Goal: Task Accomplishment & Management: Complete application form

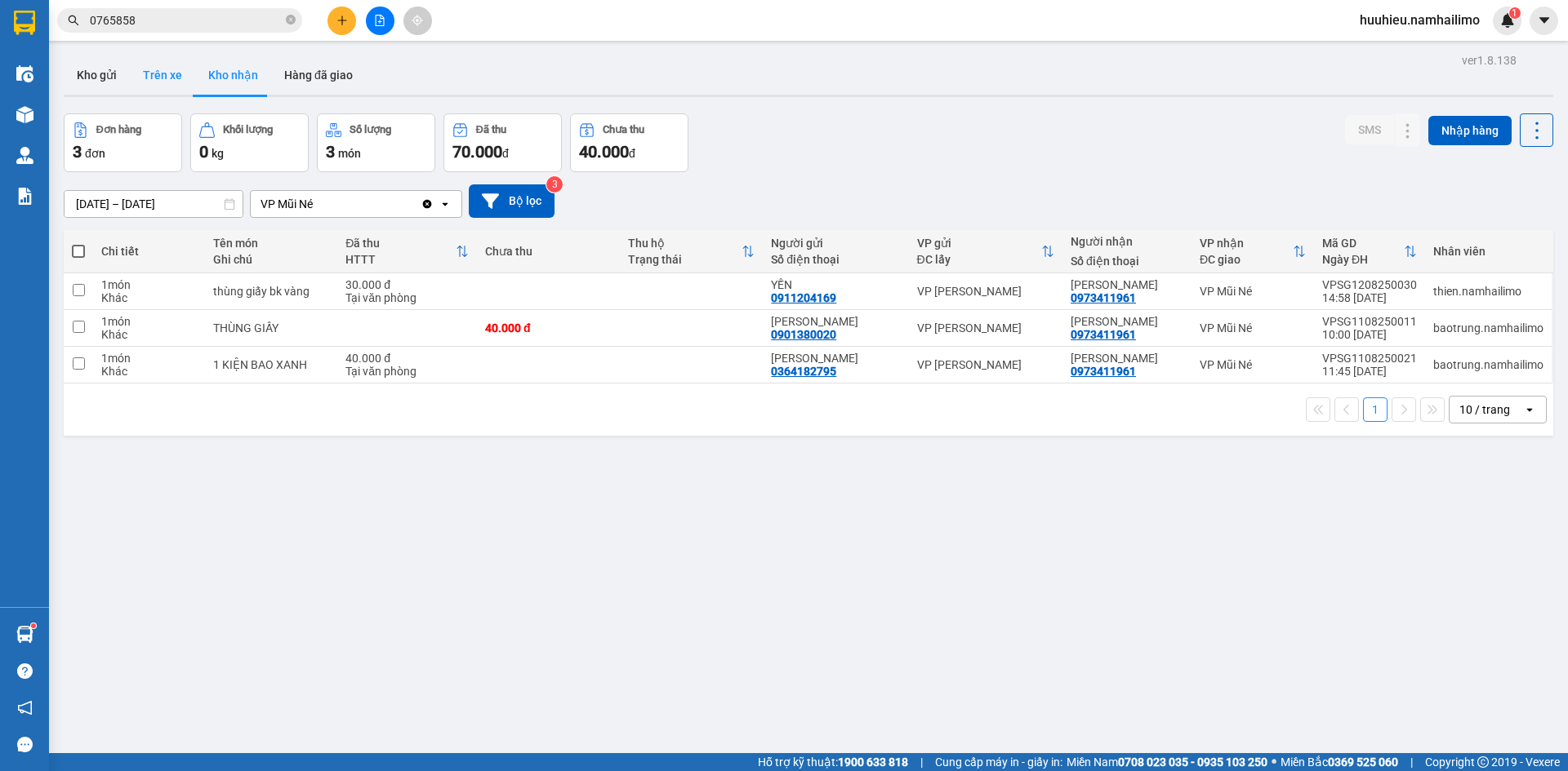
click at [173, 78] on button "Trên xe" at bounding box center [162, 74] width 66 height 39
type input "[DATE] – [DATE]"
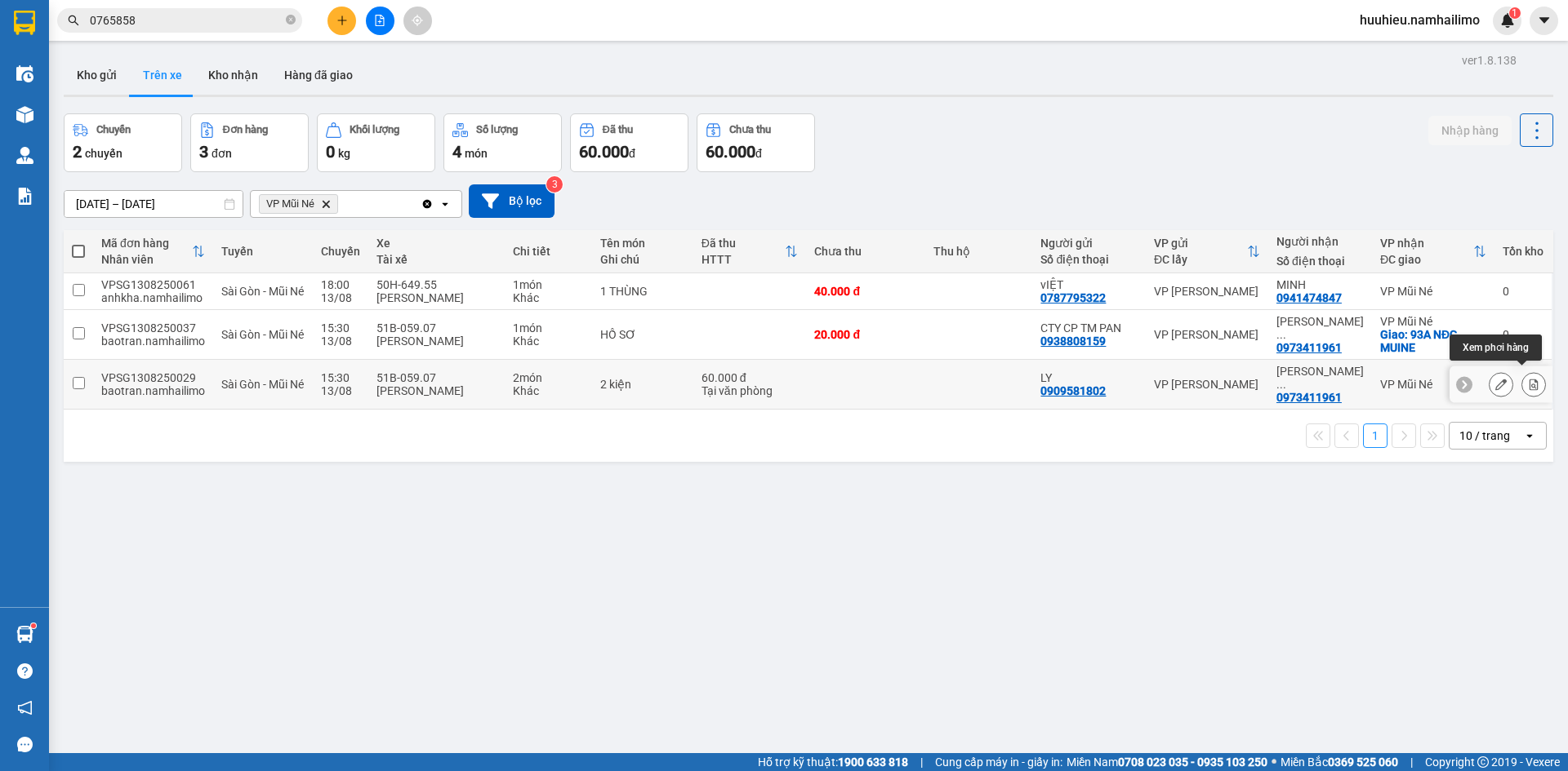
click at [1522, 378] on button at bounding box center [1533, 385] width 22 height 28
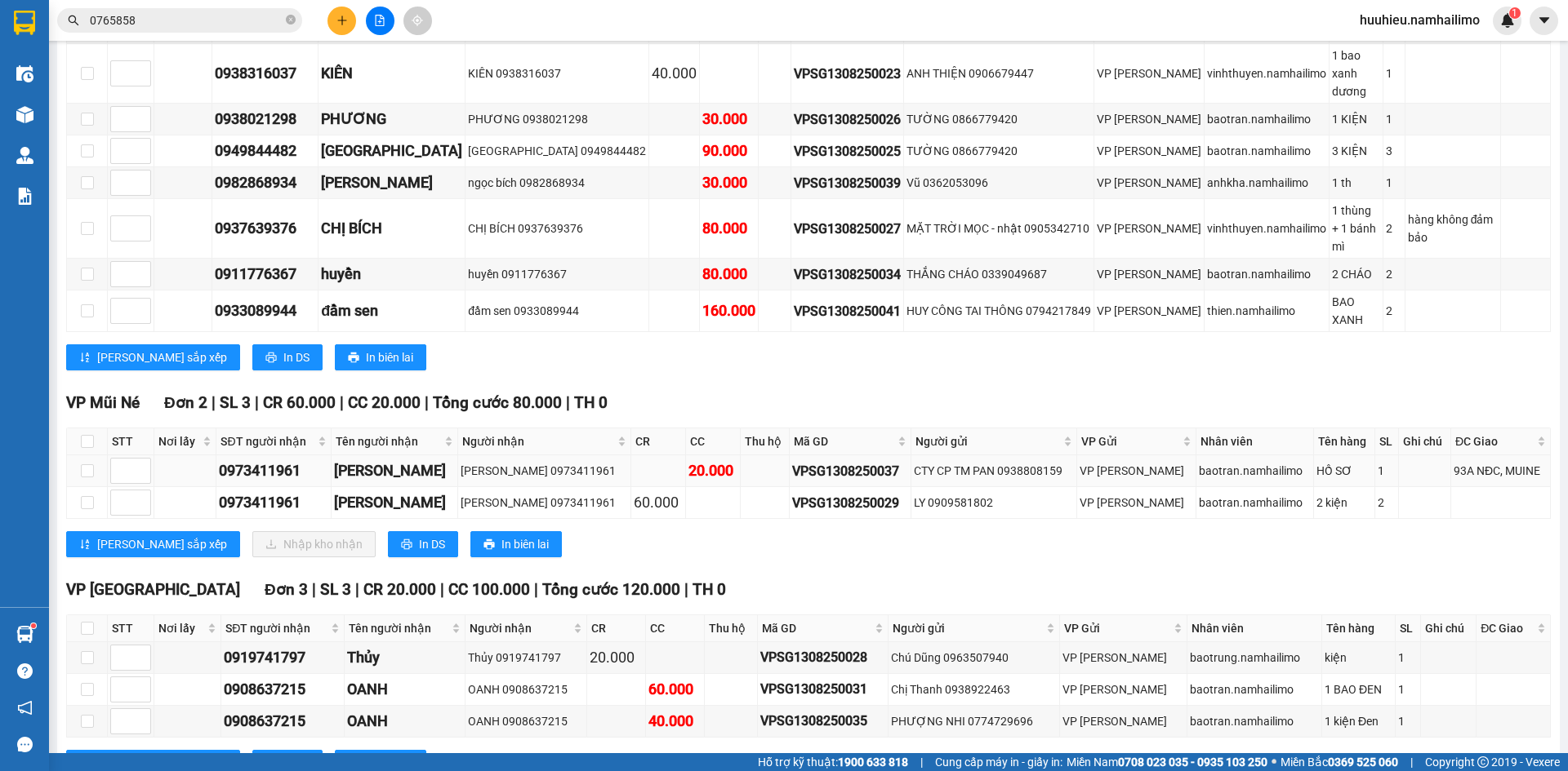
scroll to position [558, 0]
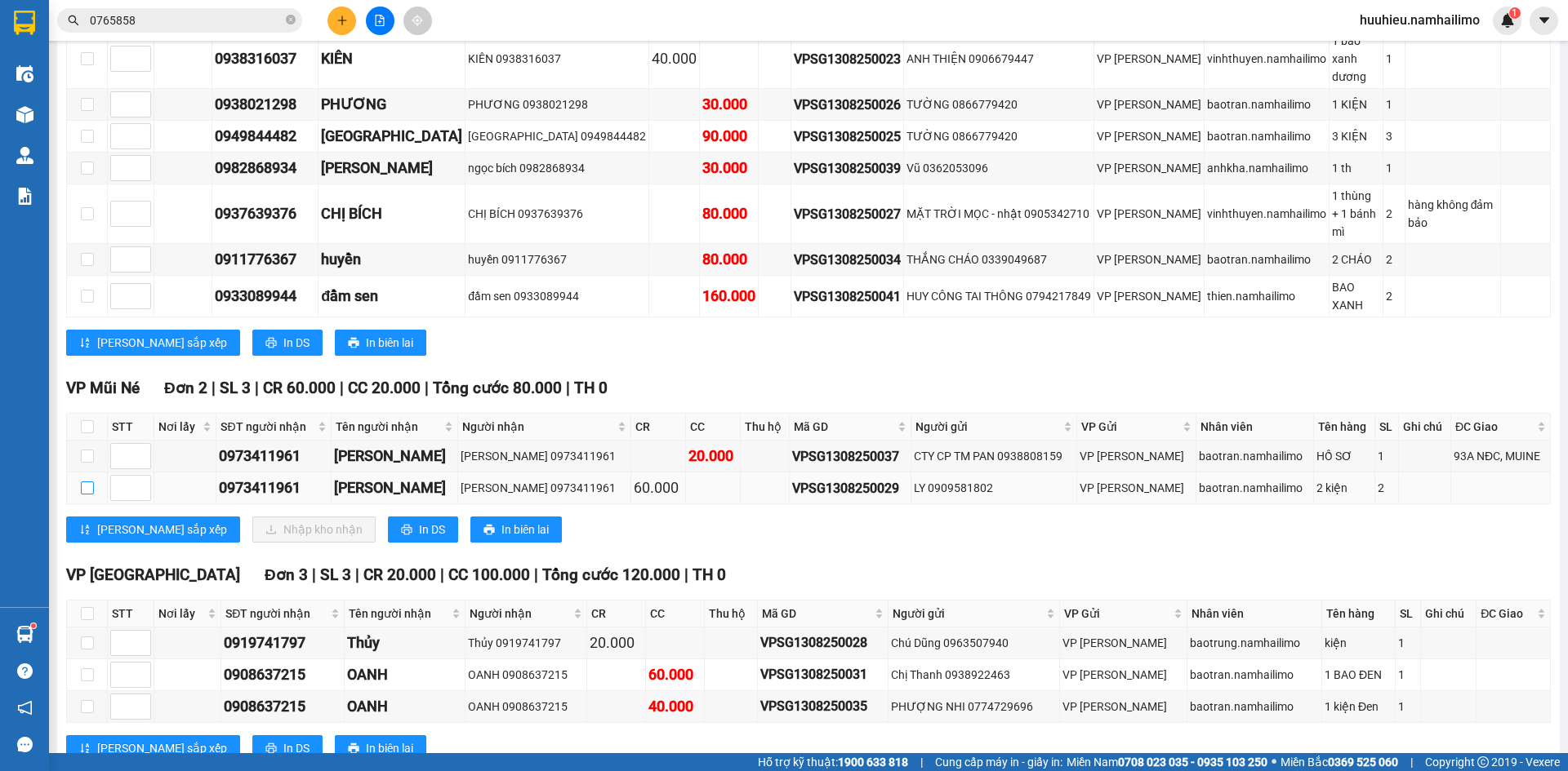
click at [90, 481] on input "checkbox" at bounding box center [87, 487] width 13 height 13
checkbox input "true"
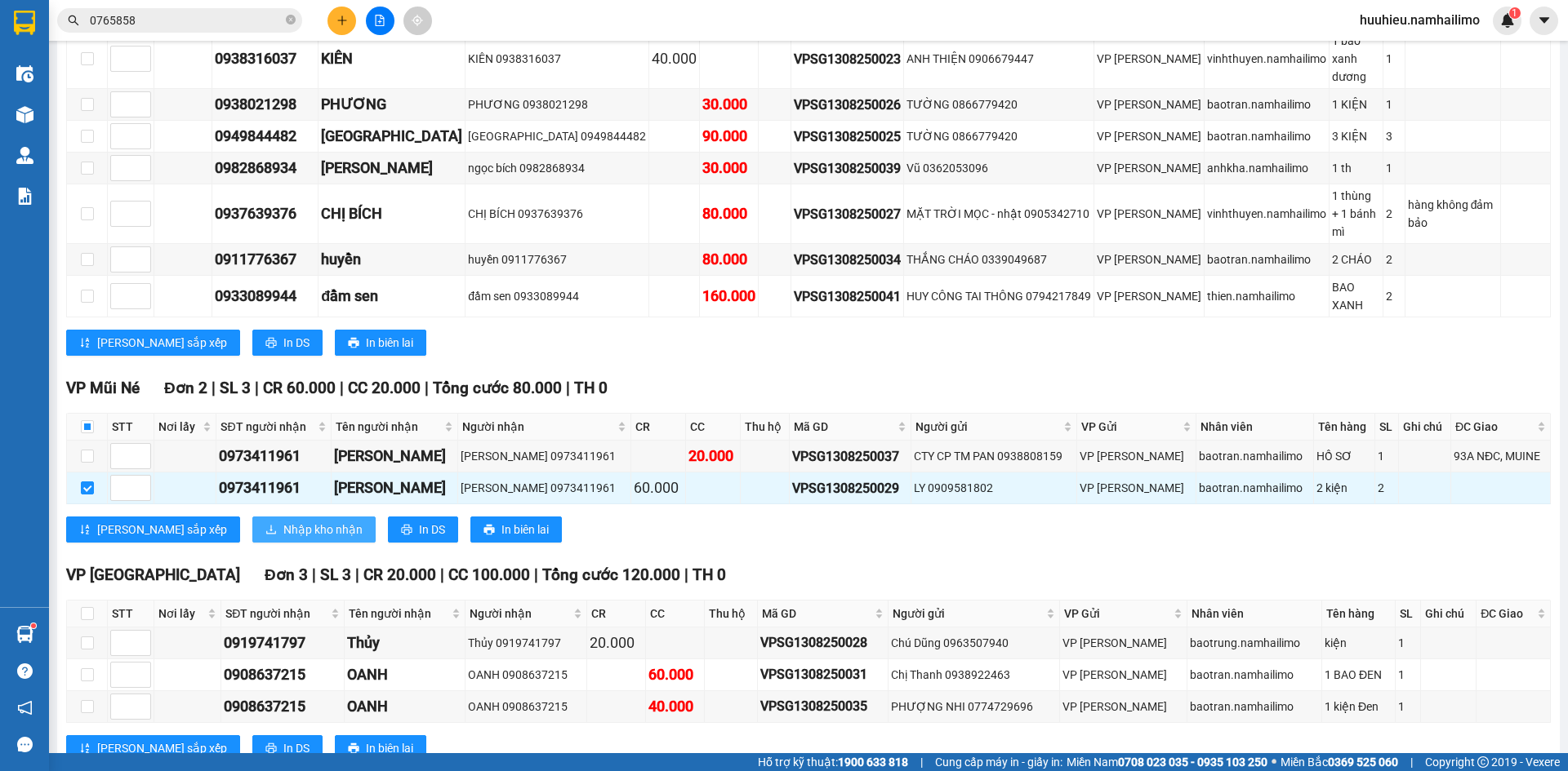
click at [283, 521] on span "Nhập kho nhận" at bounding box center [323, 530] width 79 height 18
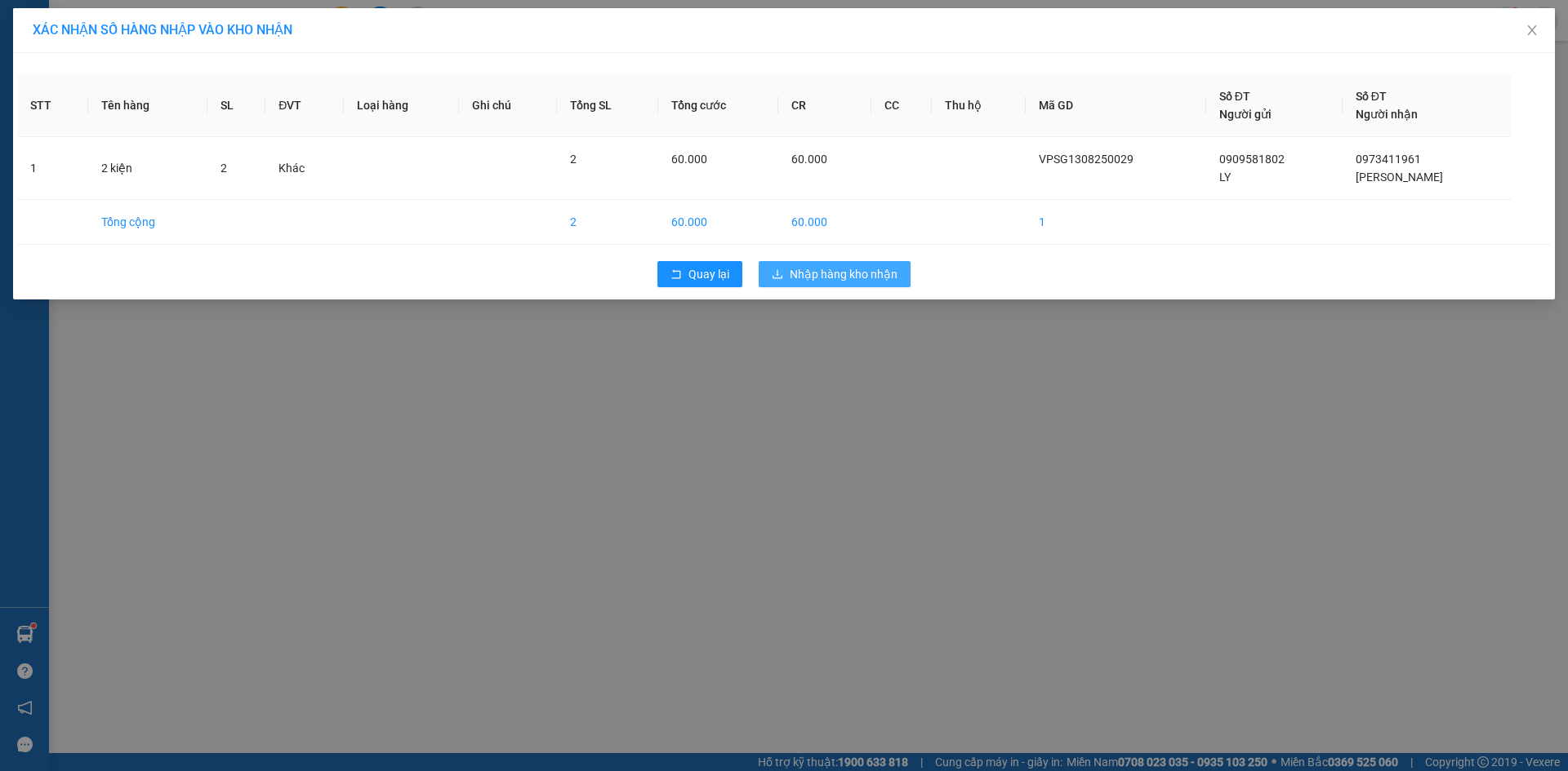
click at [891, 273] on span "Nhập hàng kho nhận" at bounding box center [843, 273] width 108 height 18
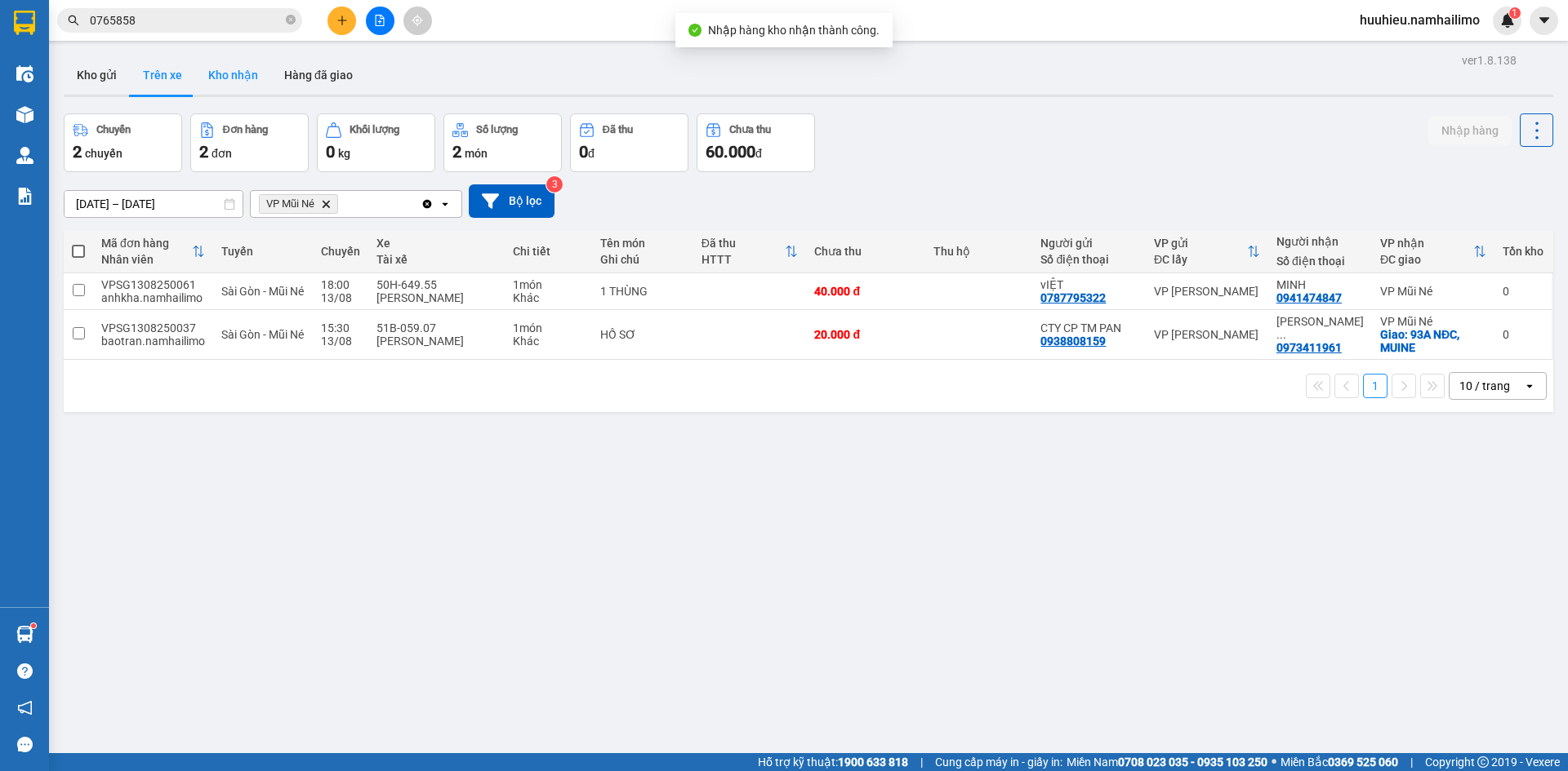
click at [212, 73] on button "Kho nhận" at bounding box center [233, 74] width 76 height 39
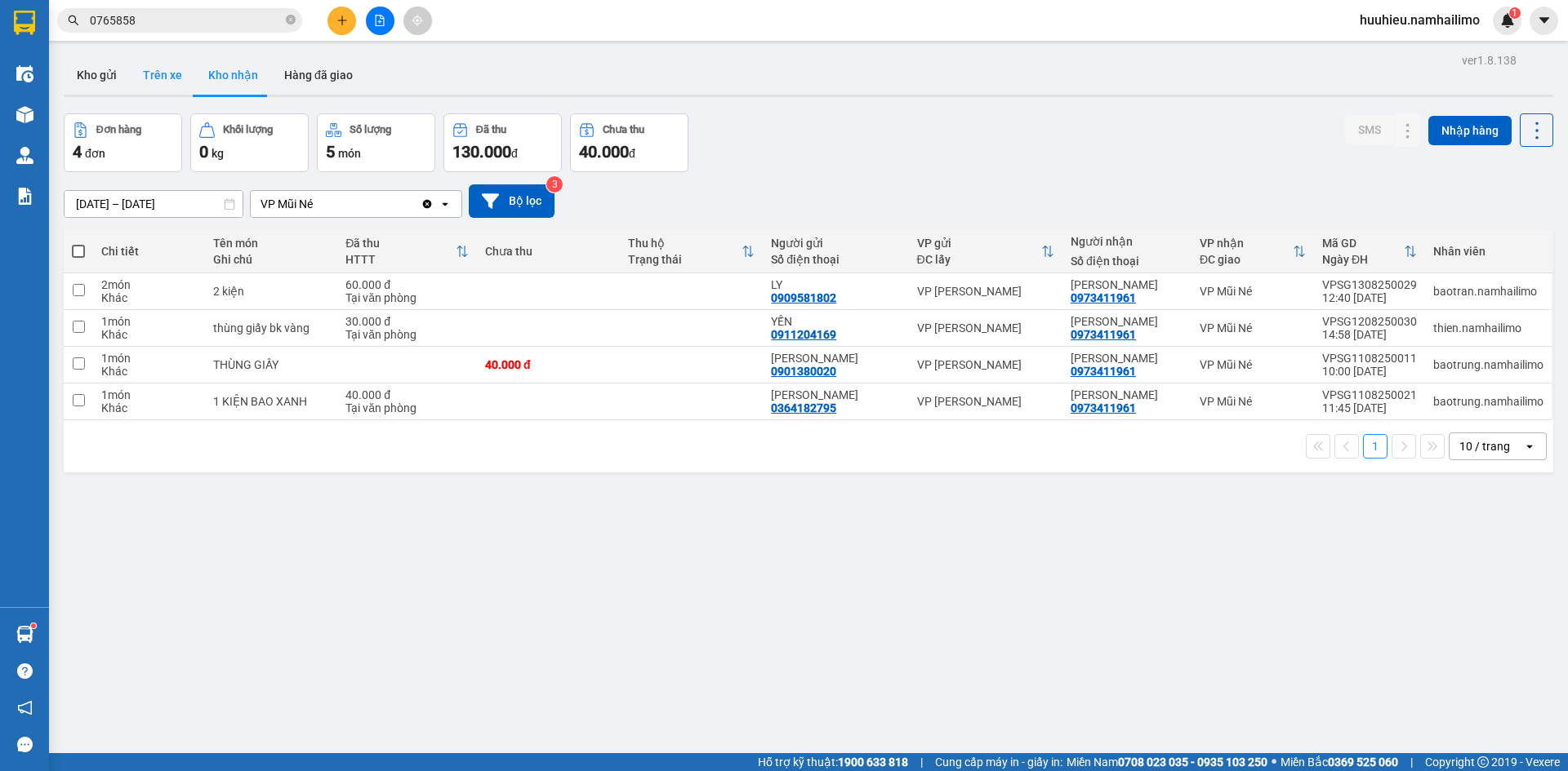
click at [167, 78] on button "Trên xe" at bounding box center [162, 74] width 66 height 39
type input "[DATE] – [DATE]"
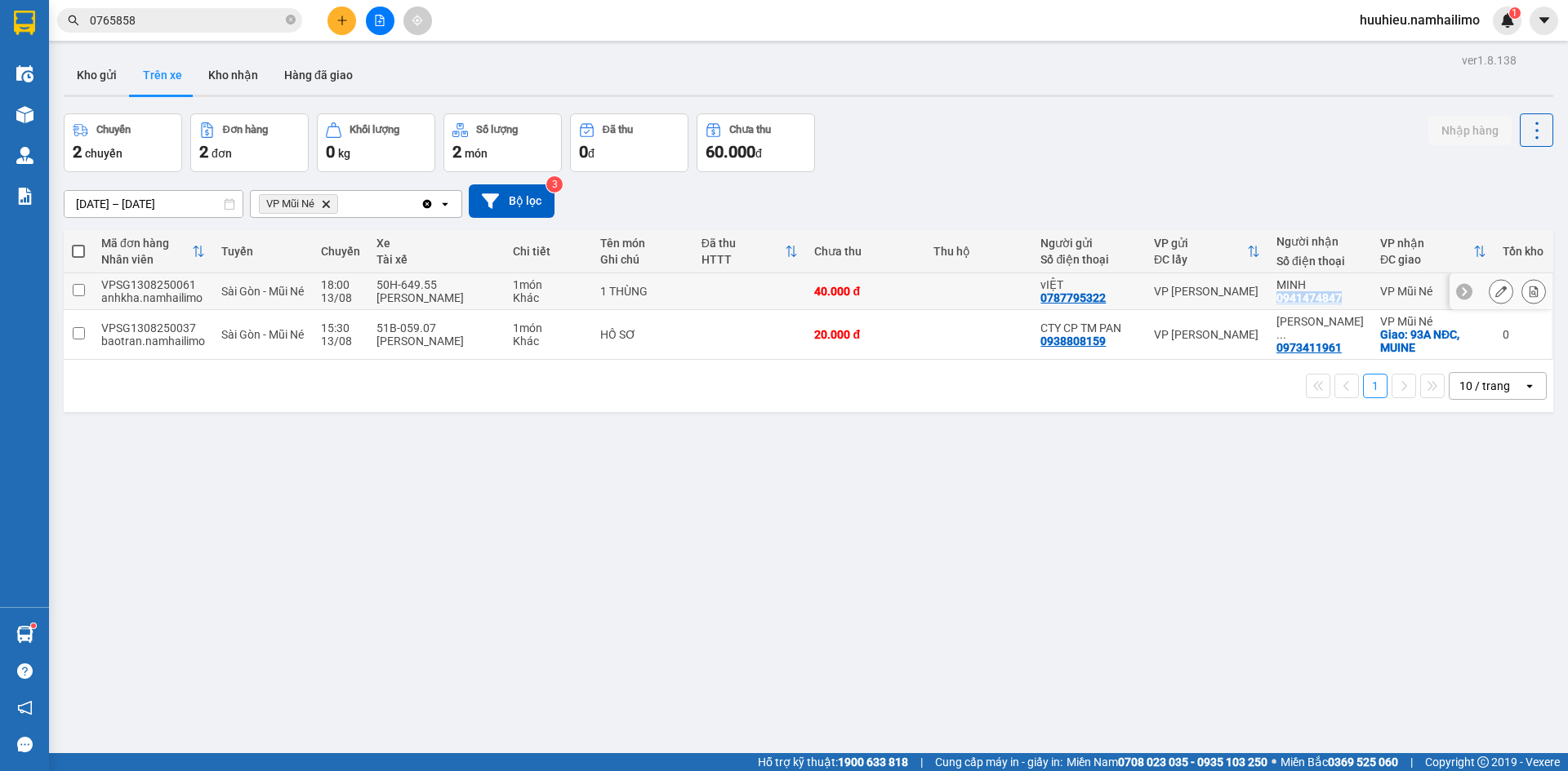
drag, startPoint x: 1275, startPoint y: 299, endPoint x: 1342, endPoint y: 299, distance: 67.0
click at [1342, 299] on td "MINH 0941474847" at bounding box center [1319, 291] width 104 height 37
checkbox input "true"
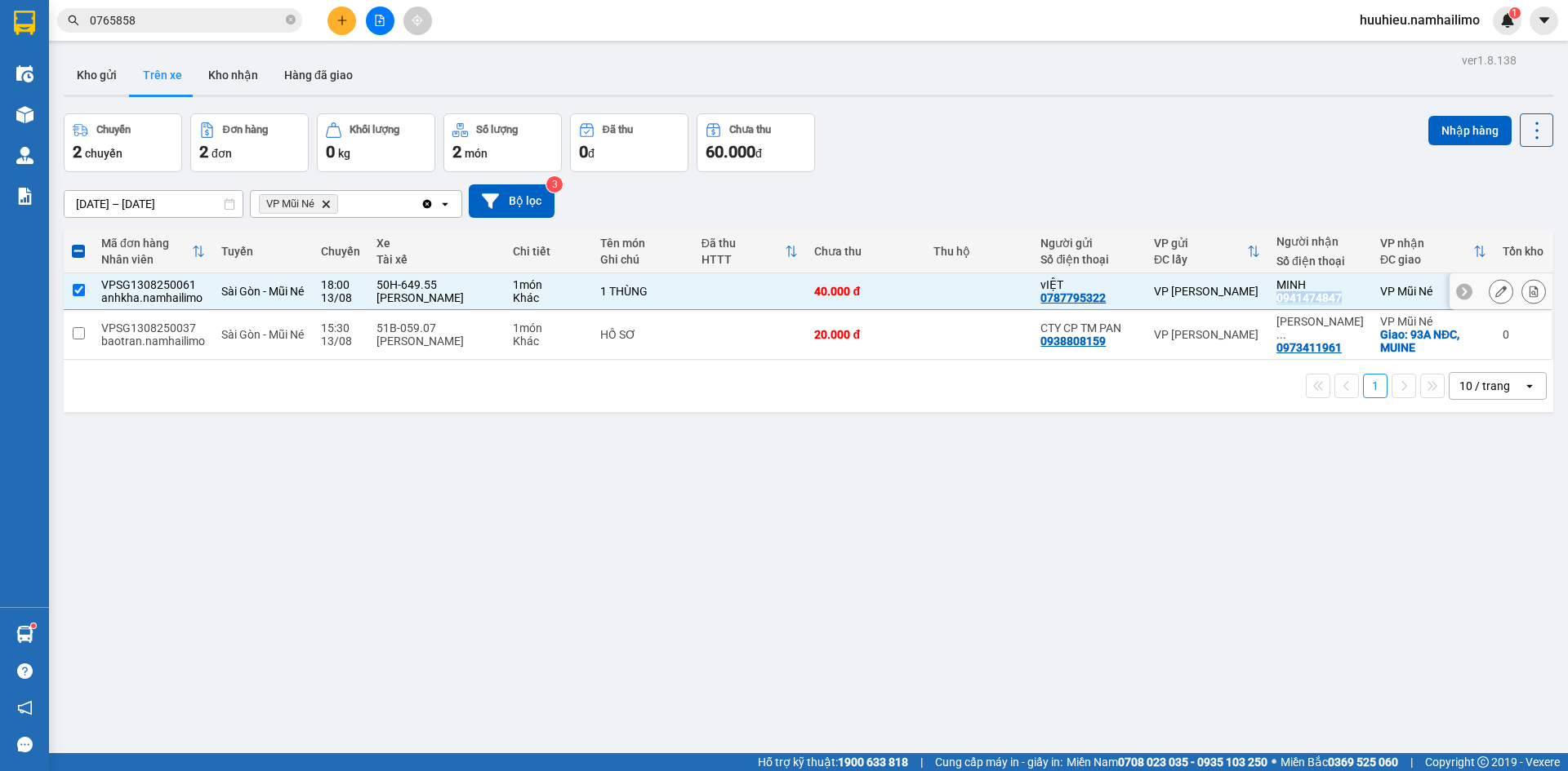
copy div "0941474847"
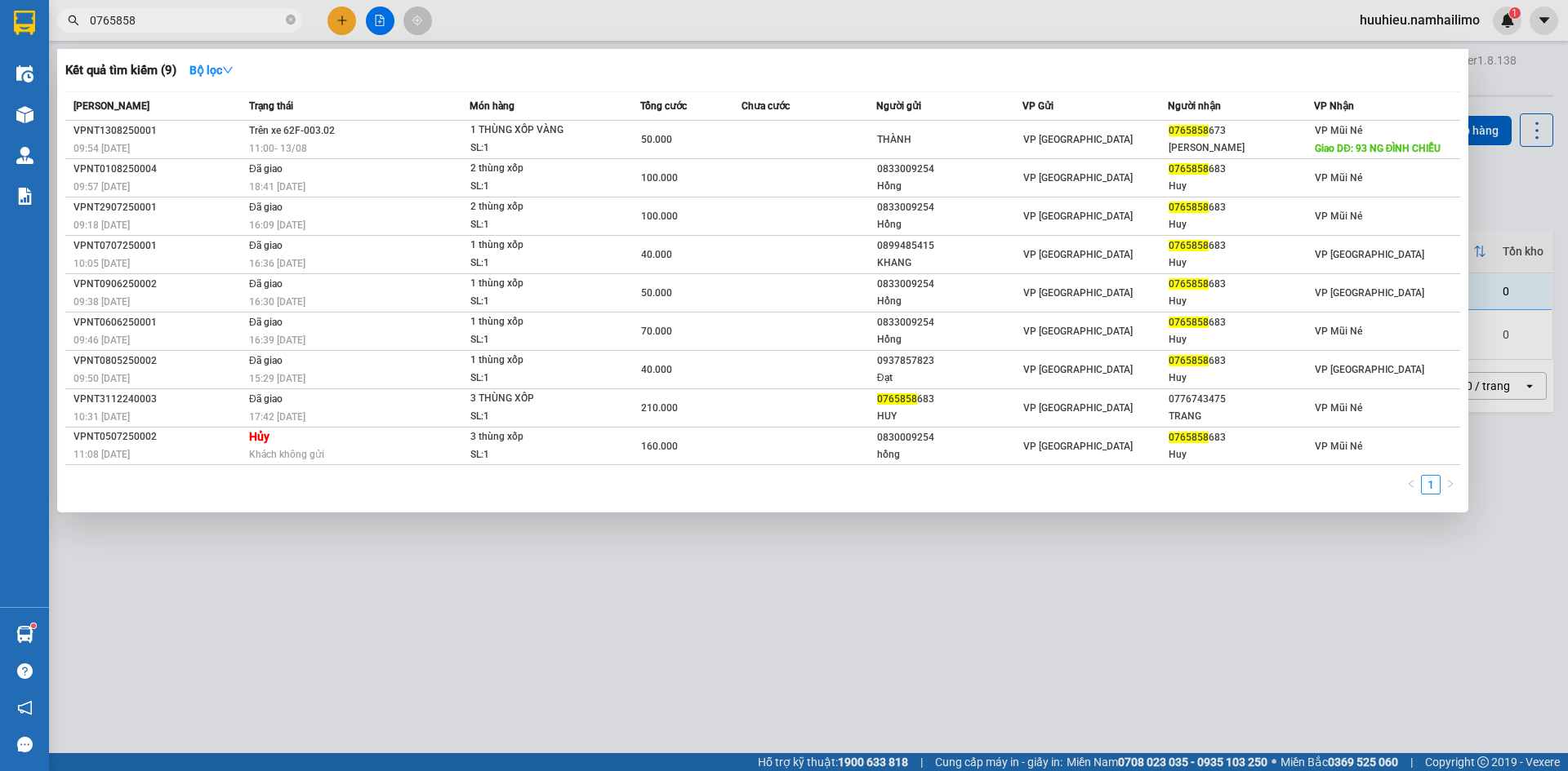
click at [170, 22] on input "0765858" at bounding box center [186, 20] width 192 height 18
drag, startPoint x: 170, startPoint y: 22, endPoint x: 60, endPoint y: 39, distance: 111.3
click at [60, 35] on div "Kết quả tìm kiếm ( 9 ) Bộ lọc Mã ĐH Trạng thái Món hàng Tổng cước Chưa cước Ngư…" at bounding box center [159, 21] width 318 height 28
paste input "941474847"
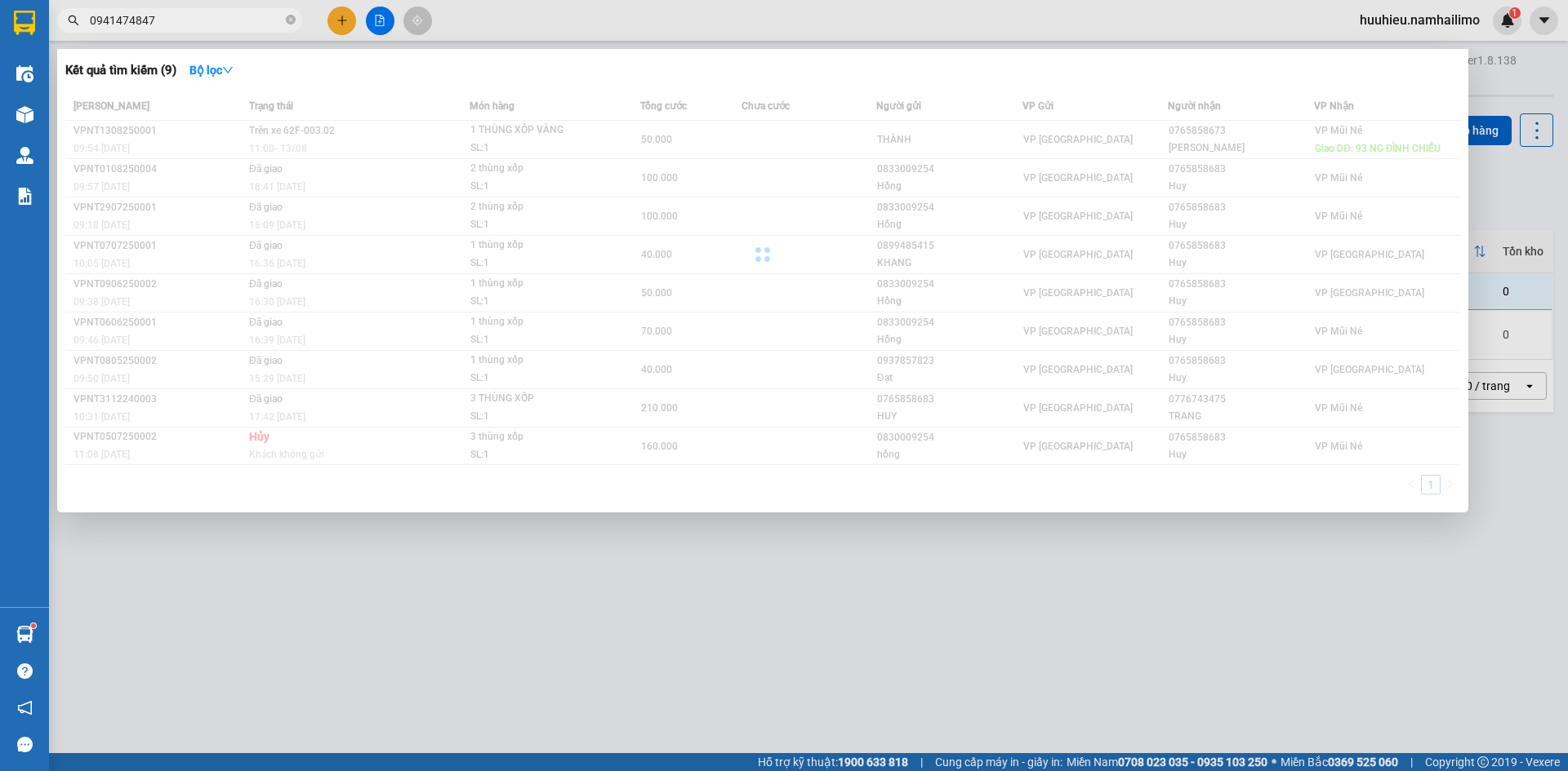
type input "0941474847"
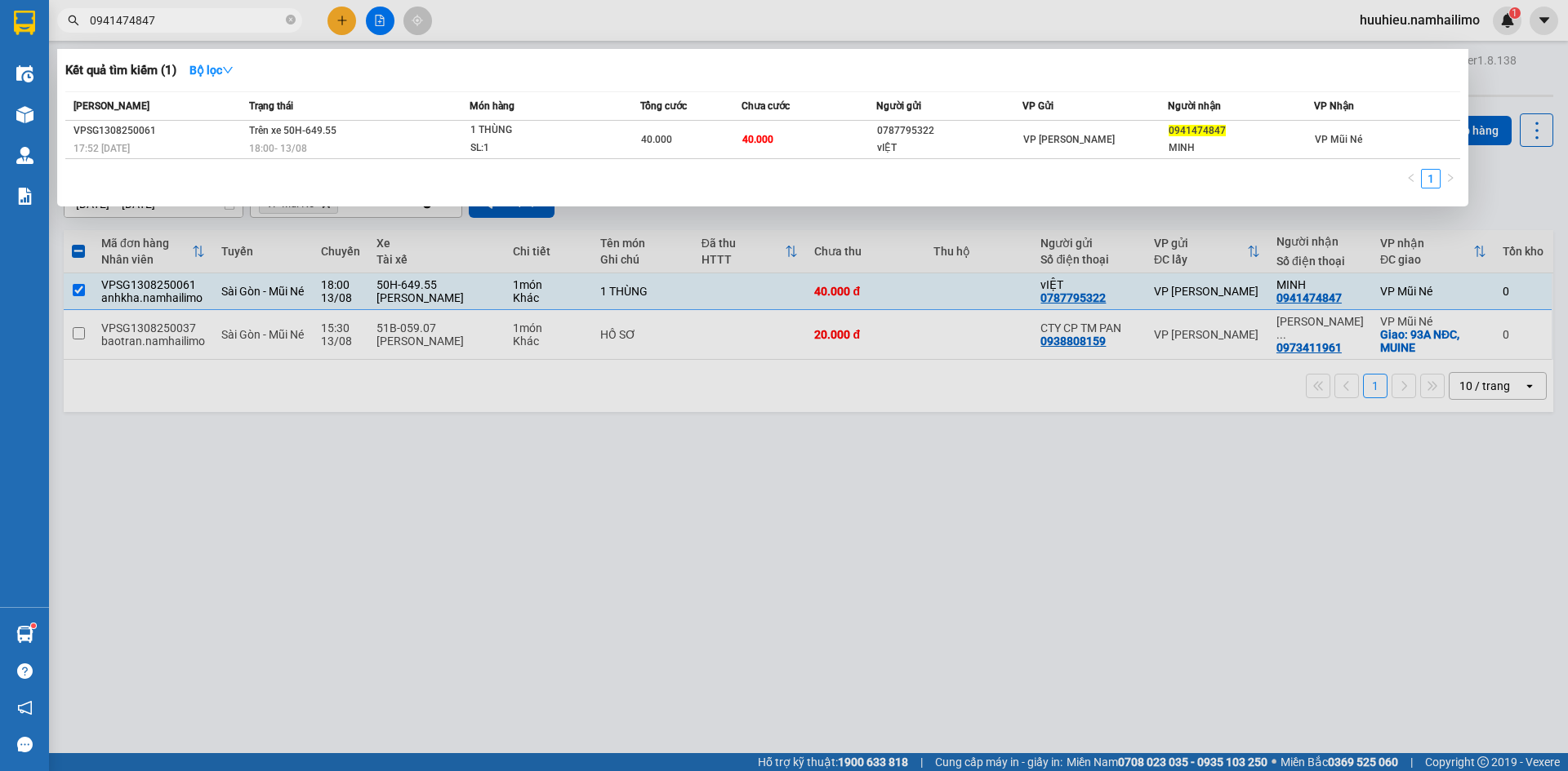
click at [346, 14] on div at bounding box center [784, 386] width 1568 height 771
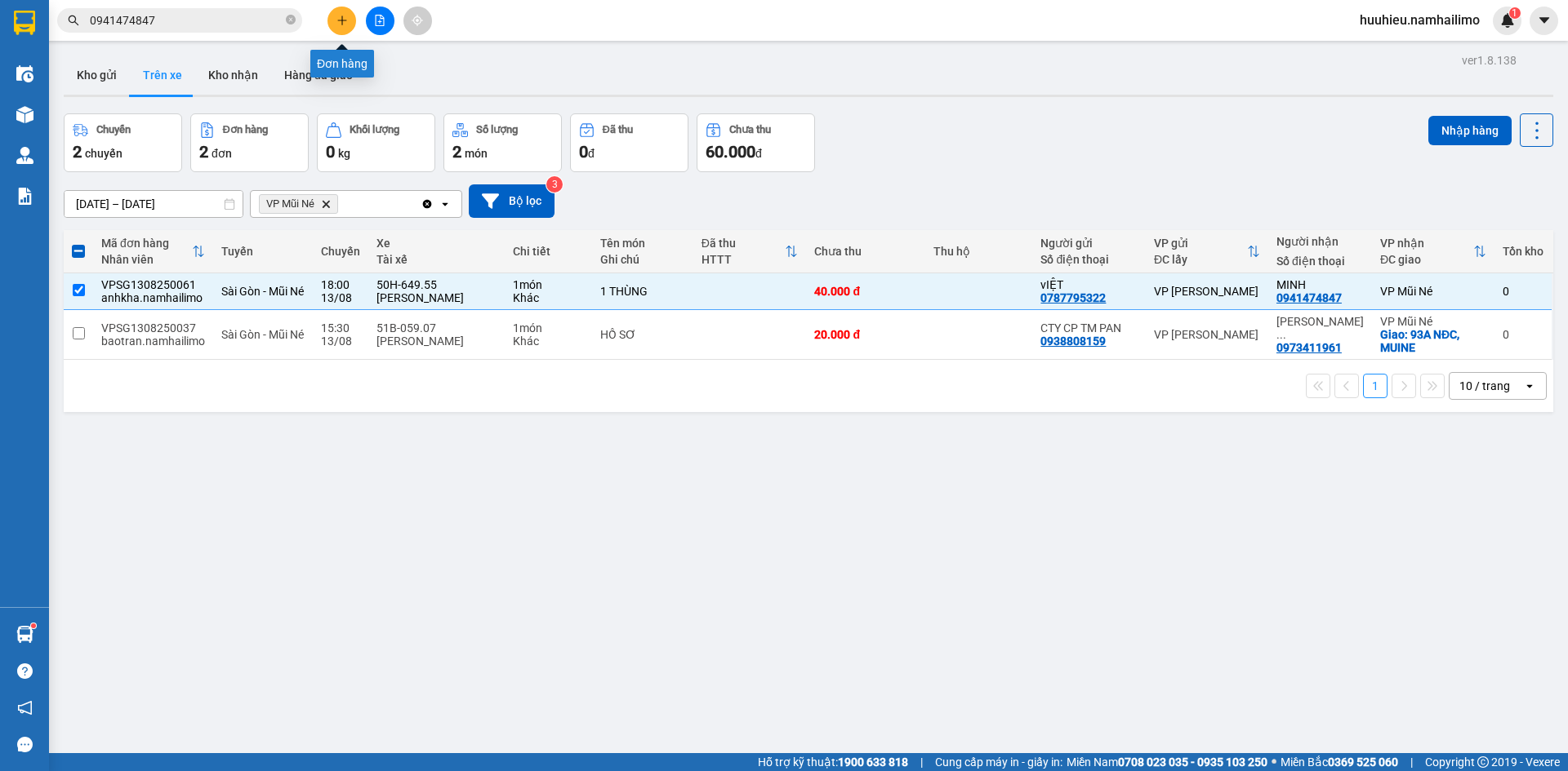
click at [346, 14] on button at bounding box center [341, 21] width 28 height 28
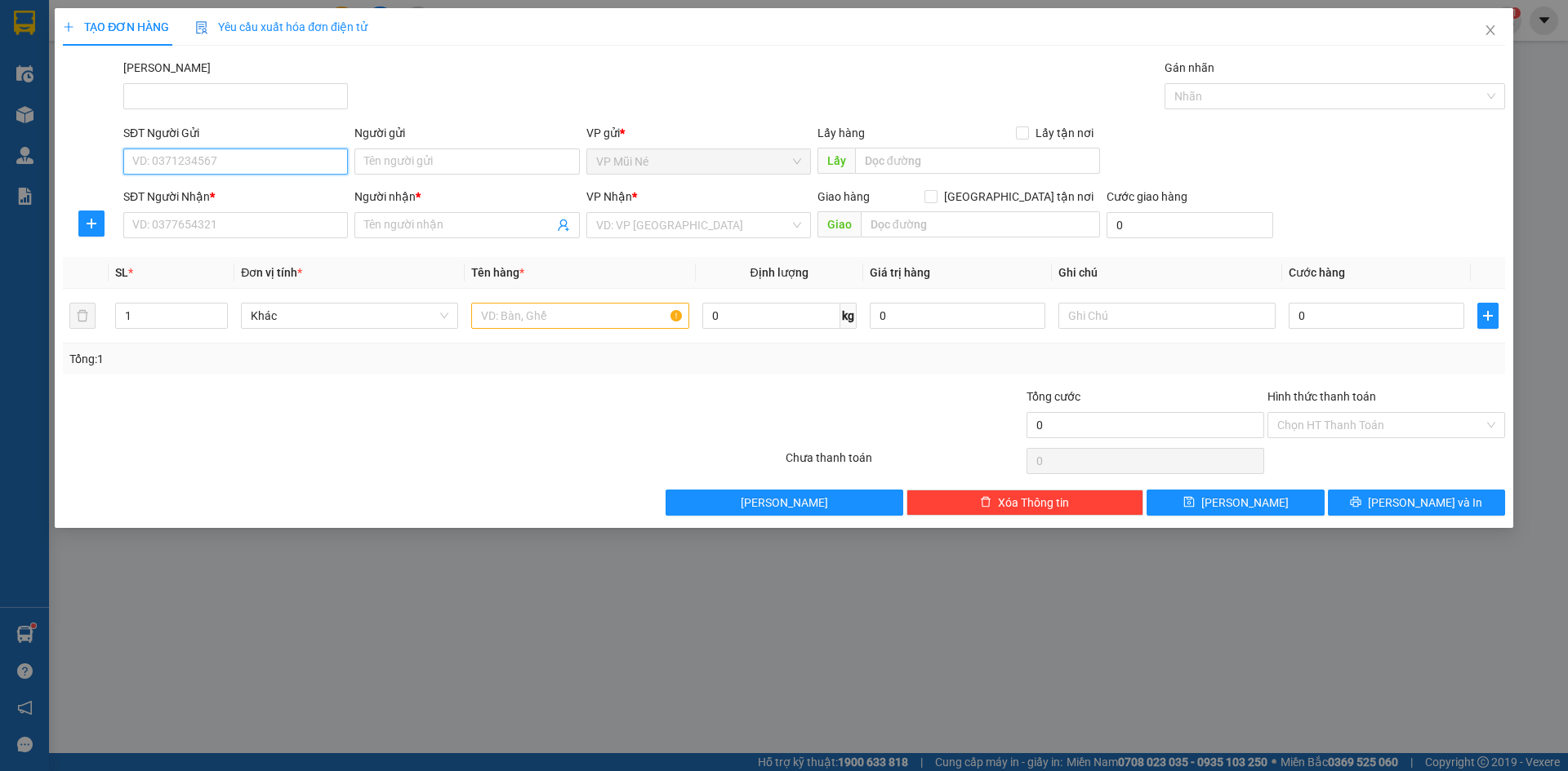
click at [235, 167] on input "SĐT Người Gửi" at bounding box center [236, 161] width 224 height 26
click at [183, 171] on input "09029189586" at bounding box center [236, 161] width 224 height 26
type input "0902918586"
click at [211, 197] on div "0902918586 - [GEOGRAPHIC_DATA]" at bounding box center [235, 194] width 205 height 18
type input "BÍCH ANH"
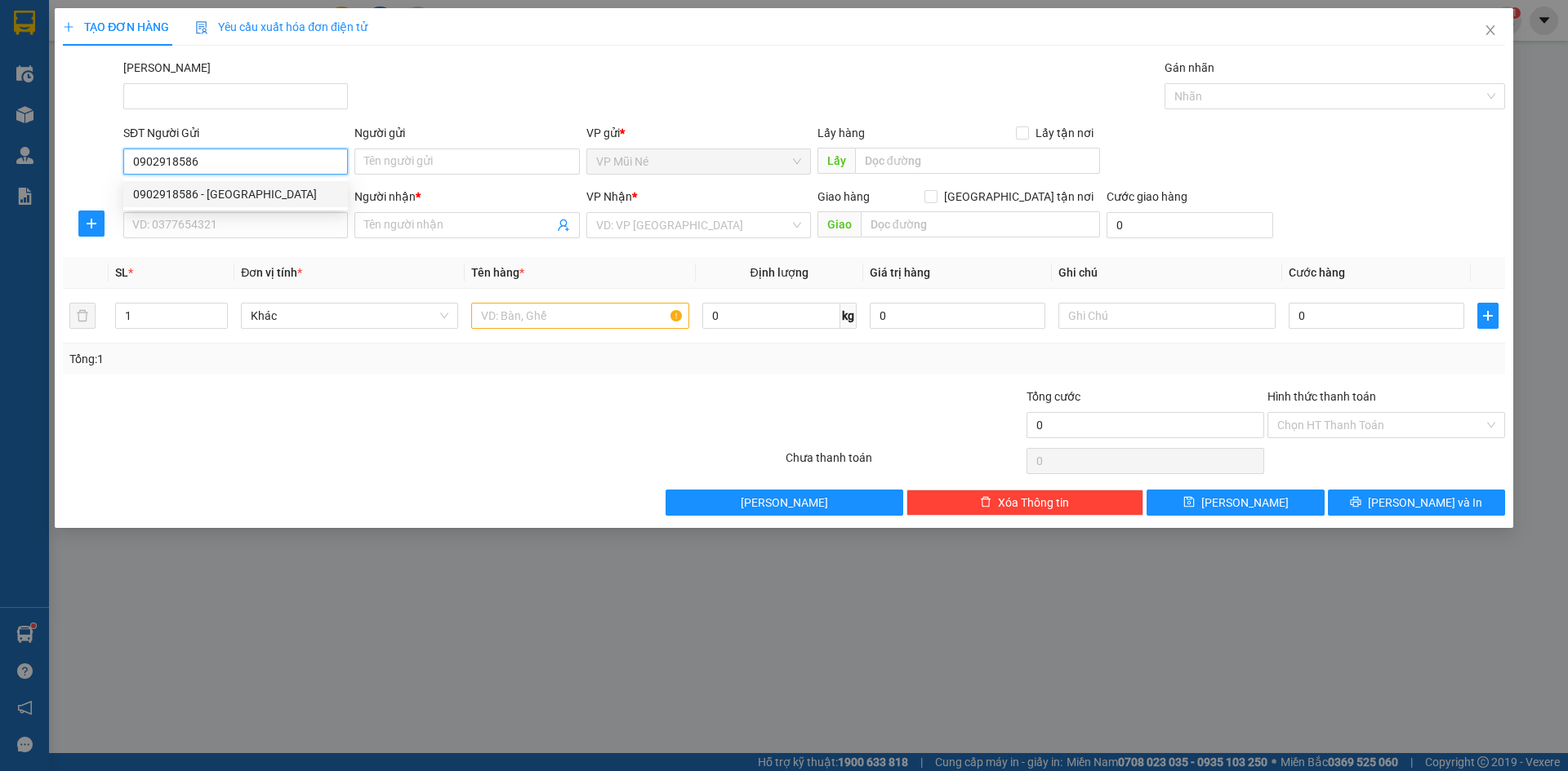
type input "0909481698"
type input "Chị Phượng"
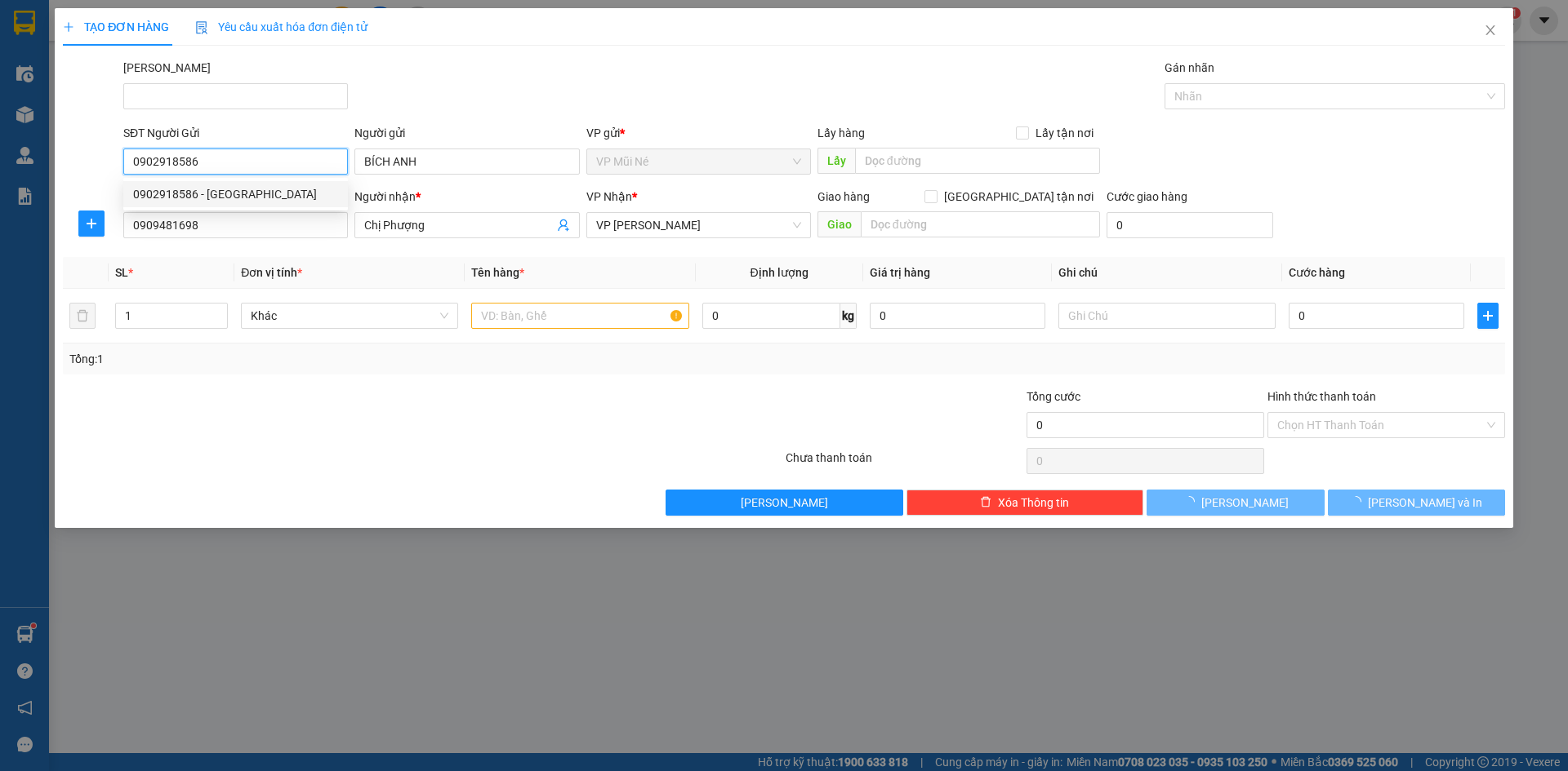
type input "30.000"
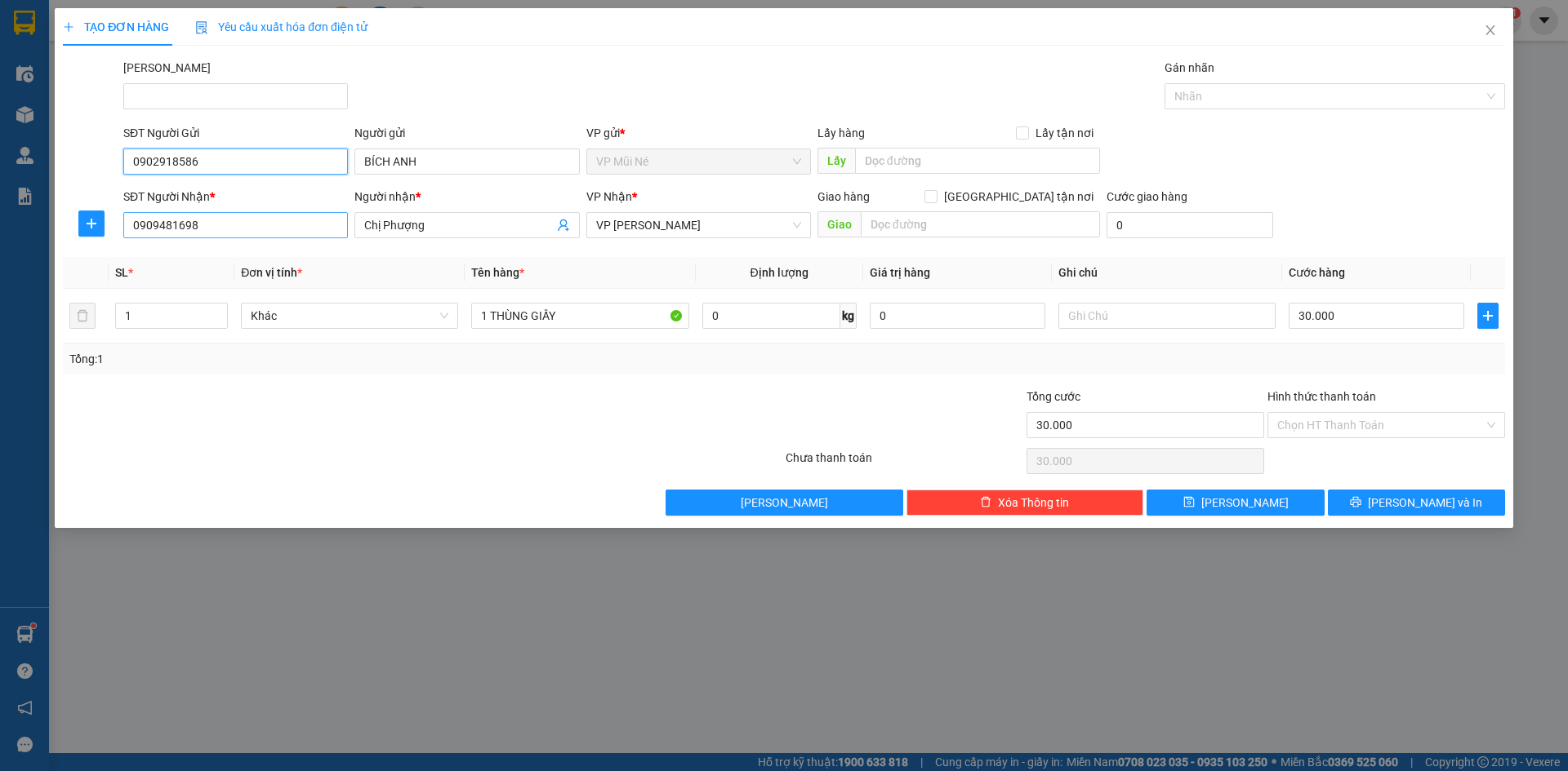
type input "0902918586"
click at [216, 228] on input "0909481698" at bounding box center [236, 225] width 224 height 26
type input "0"
type input "0773882428"
click at [227, 254] on div "0773882428 - TRUNG" at bounding box center [235, 258] width 205 height 18
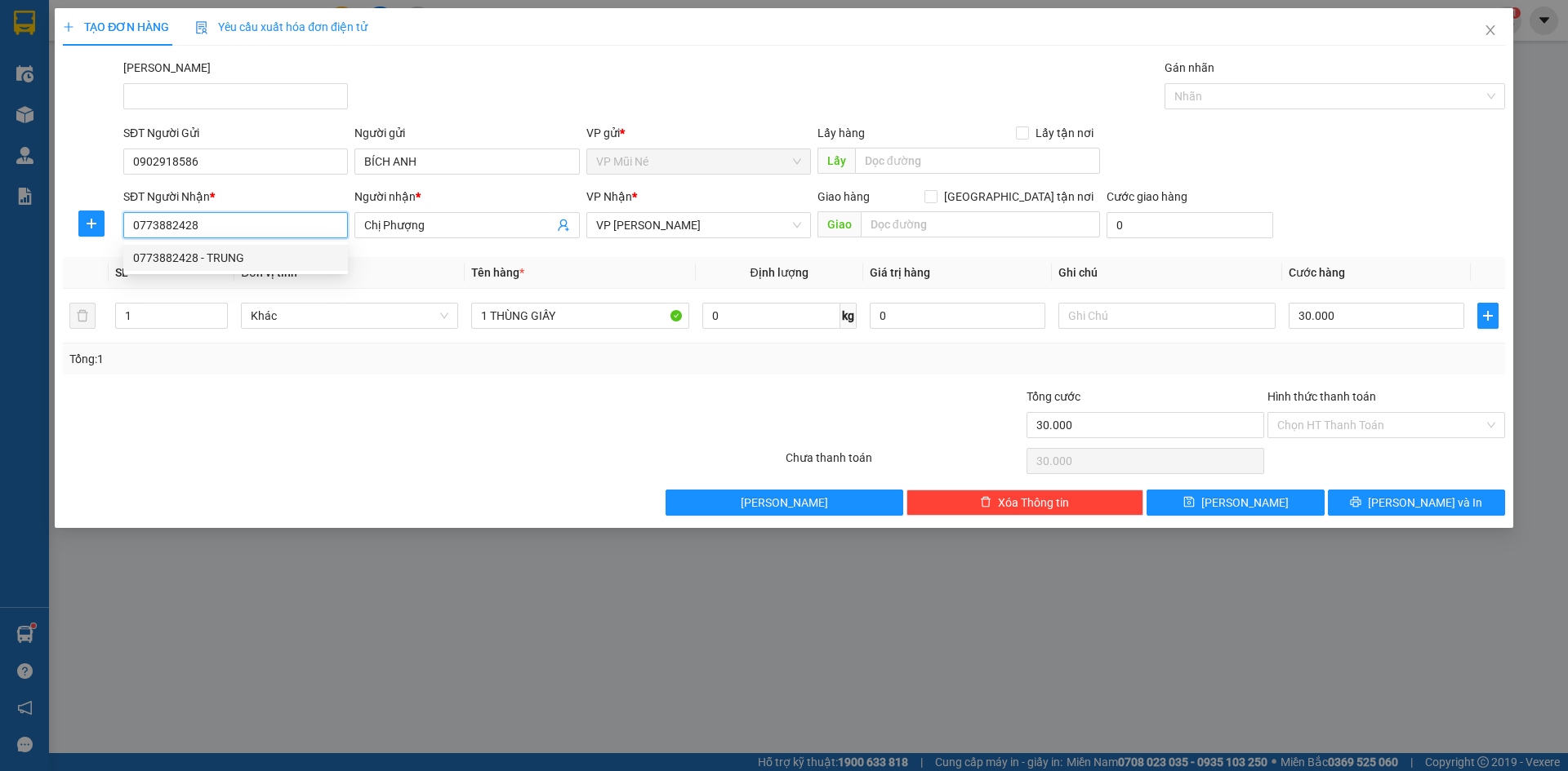
type input "TRUNG"
type input "0773882428"
click at [1294, 427] on input "Hình thức thanh toán" at bounding box center [1380, 425] width 206 height 24
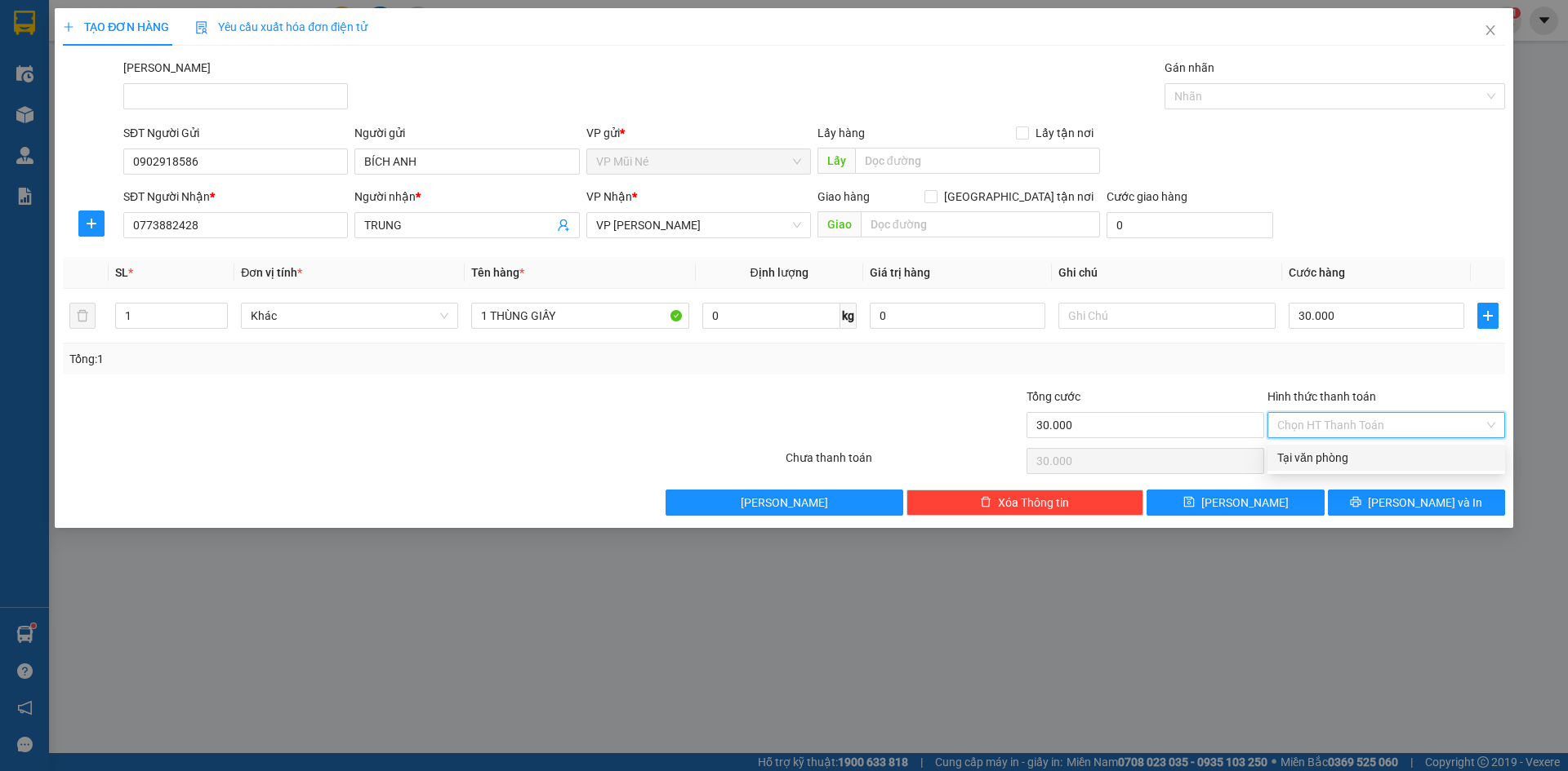
click at [1295, 462] on div "Tại văn phòng" at bounding box center [1386, 457] width 218 height 18
type input "0"
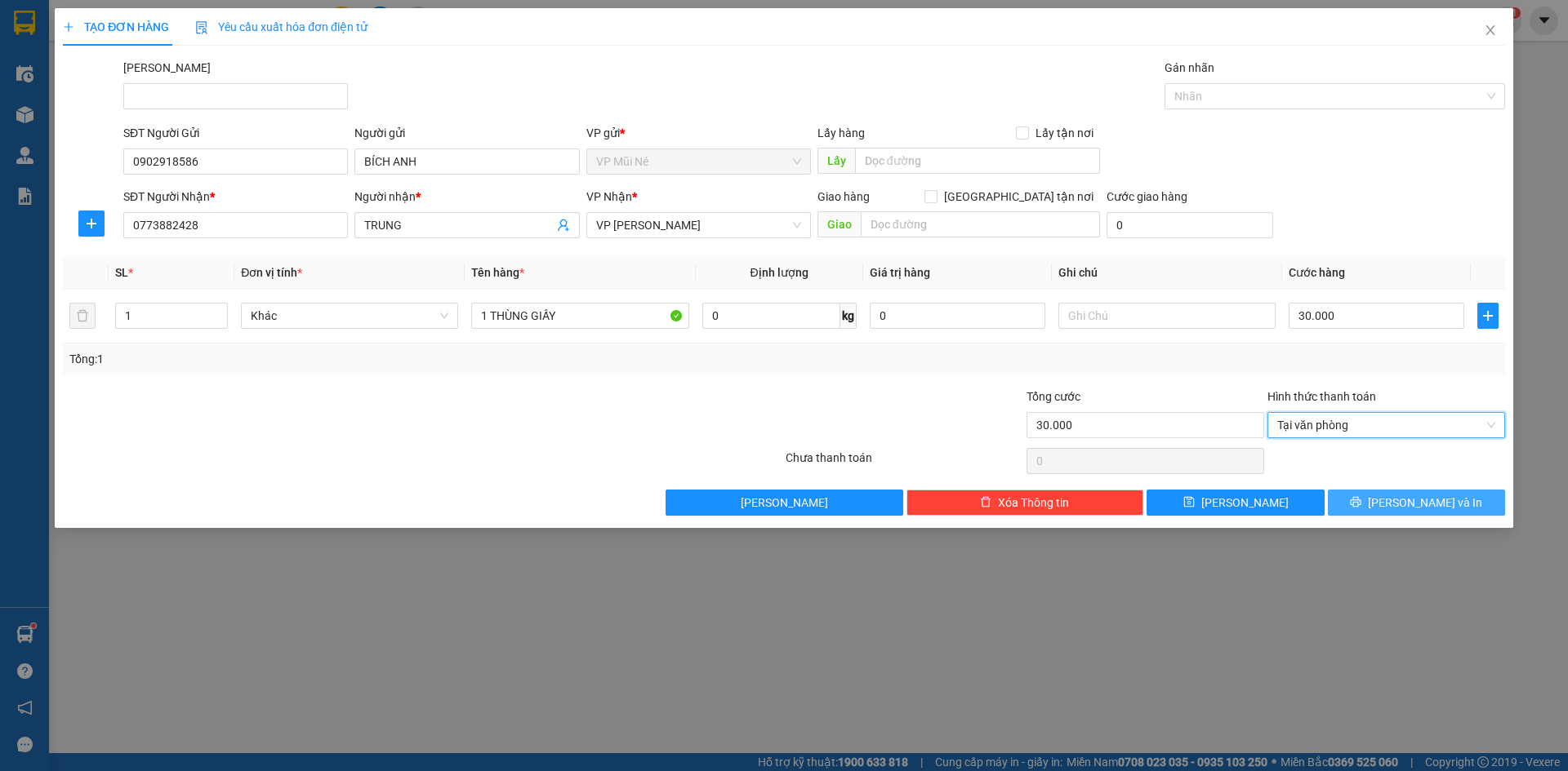
click at [1408, 500] on span "[PERSON_NAME] và In" at bounding box center [1425, 502] width 114 height 18
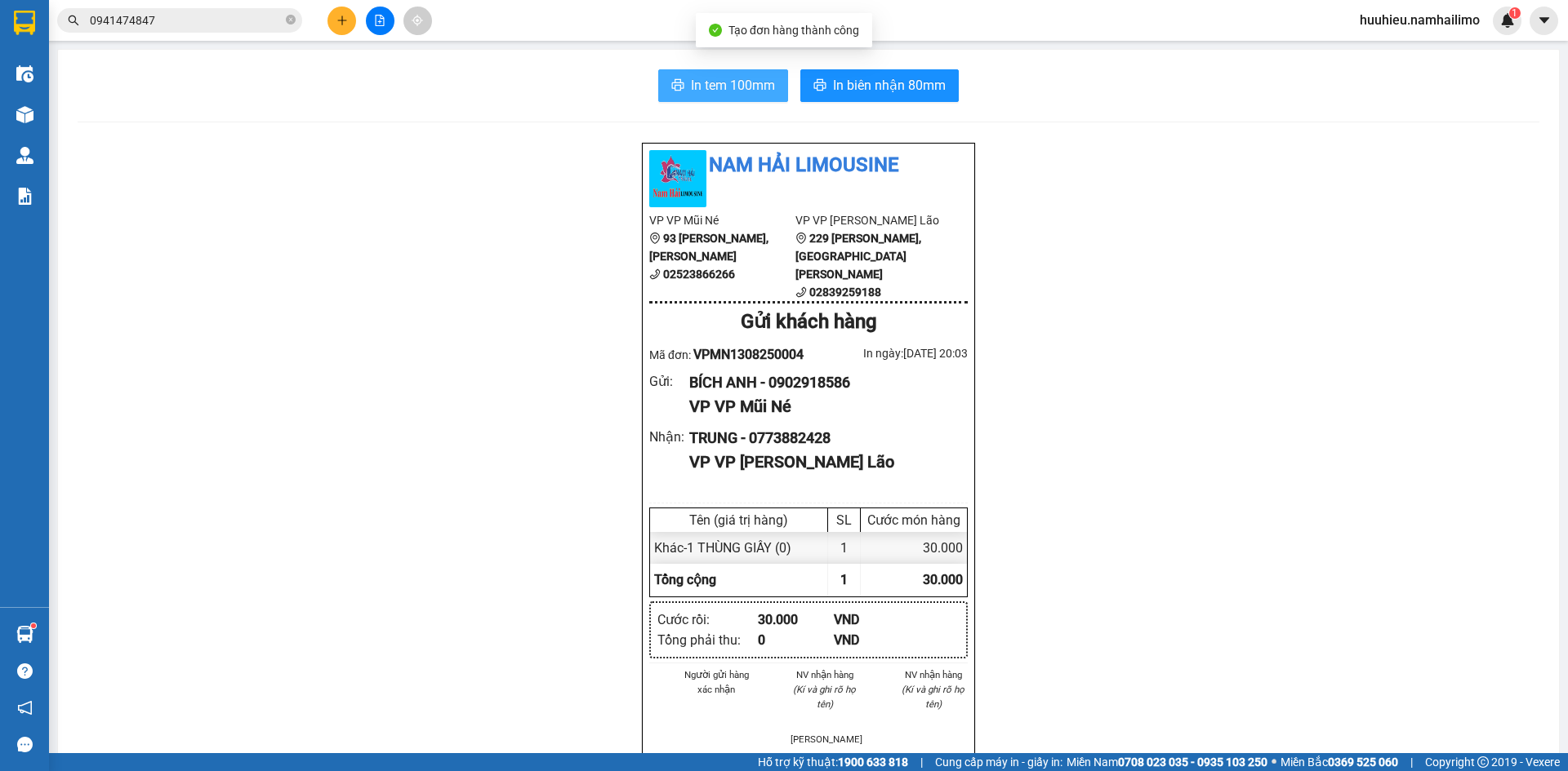
click at [729, 86] on span "In tem 100mm" at bounding box center [732, 85] width 84 height 21
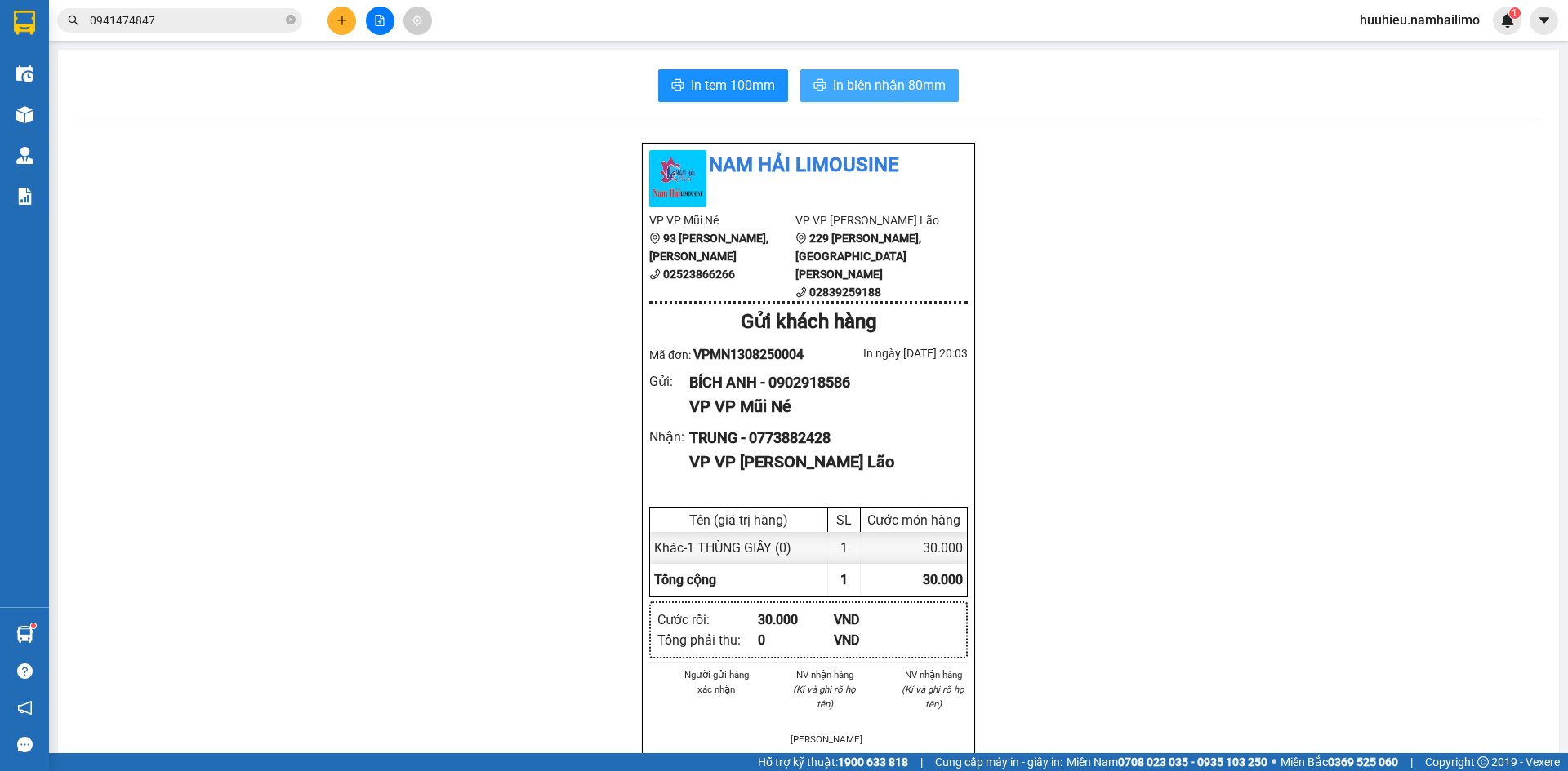
click at [878, 88] on span "In biên nhận 80mm" at bounding box center [889, 85] width 113 height 21
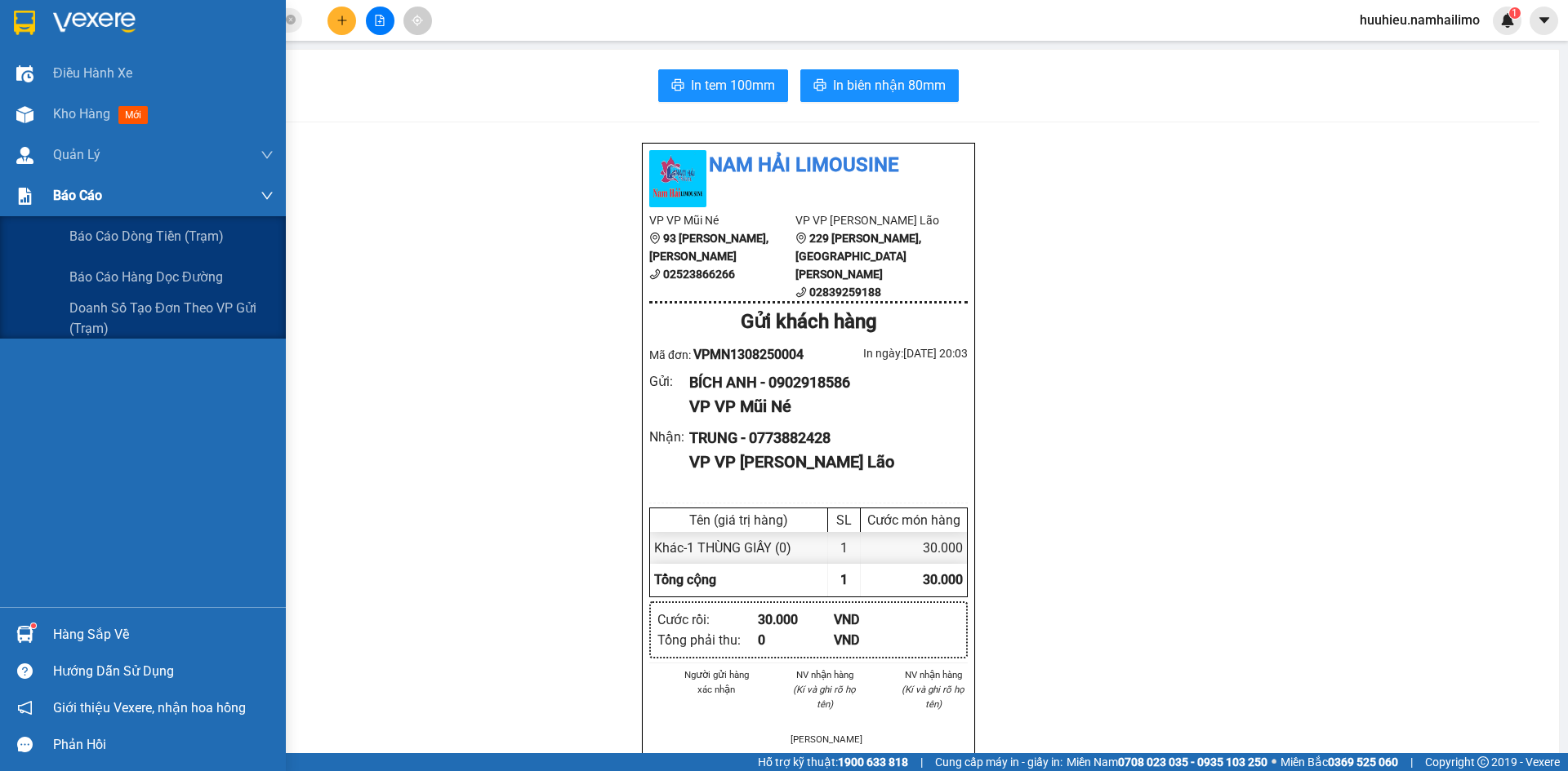
click at [91, 197] on span "Báo cáo" at bounding box center [77, 196] width 49 height 21
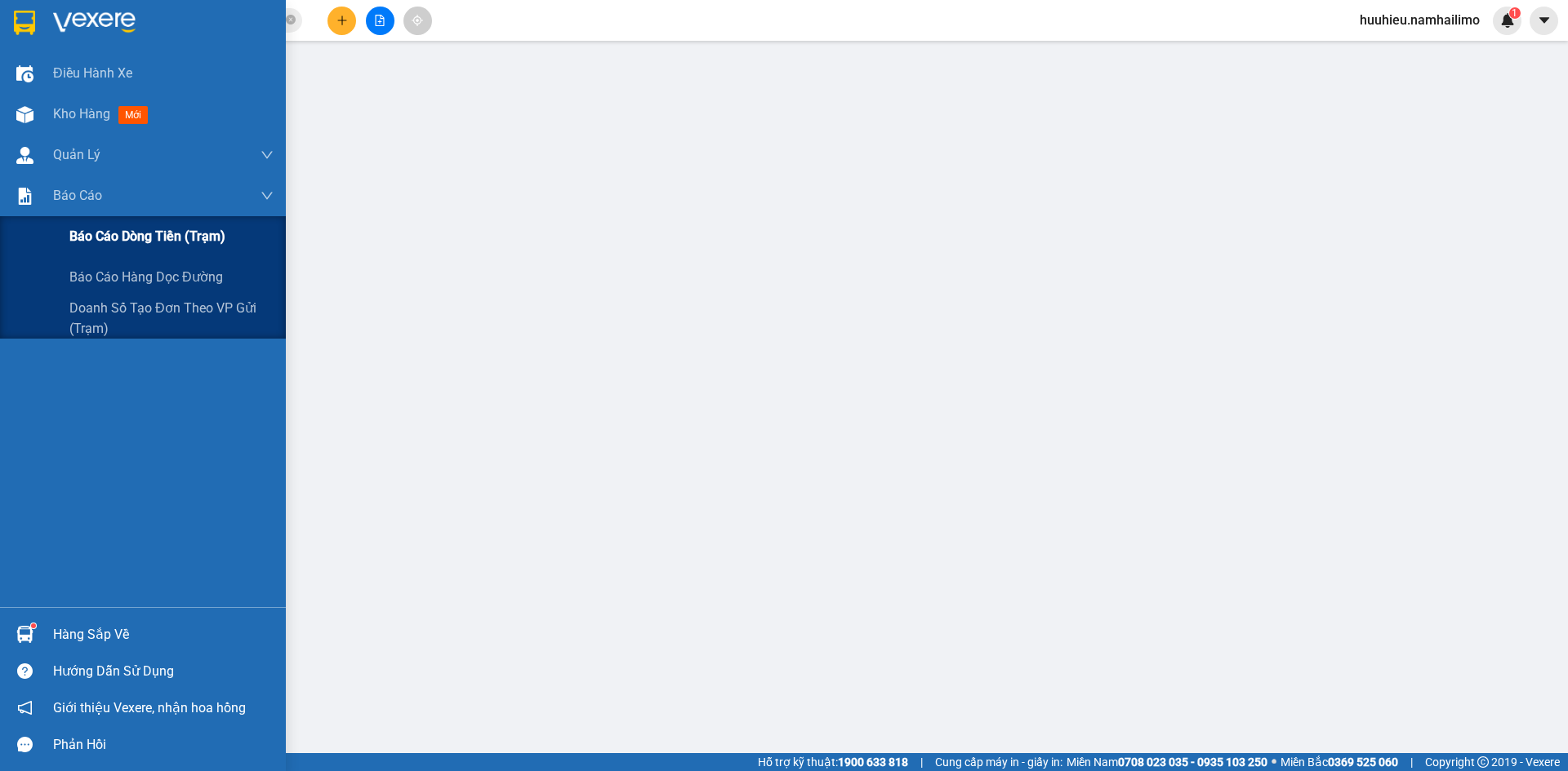
click at [103, 229] on span "Báo cáo dòng tiền (trạm)" at bounding box center [147, 236] width 156 height 21
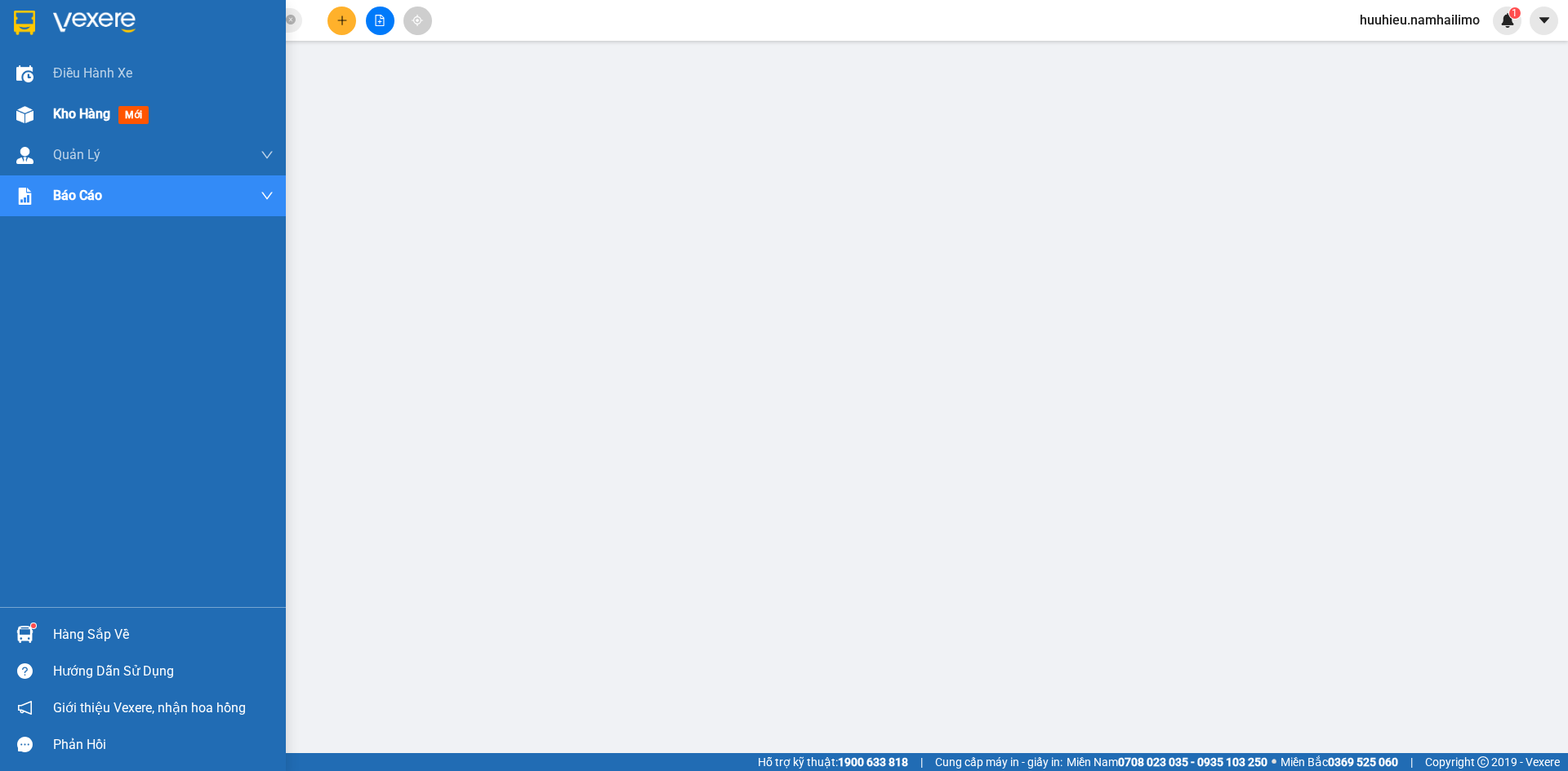
click at [73, 117] on span "Kho hàng" at bounding box center [81, 114] width 57 height 16
